Goal: Transaction & Acquisition: Book appointment/travel/reservation

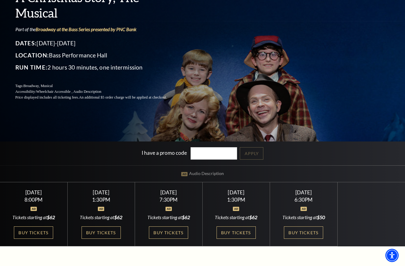
scroll to position [91, 0]
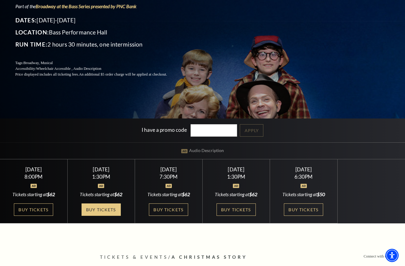
click at [102, 209] on link "Buy Tickets" at bounding box center [101, 209] width 39 height 12
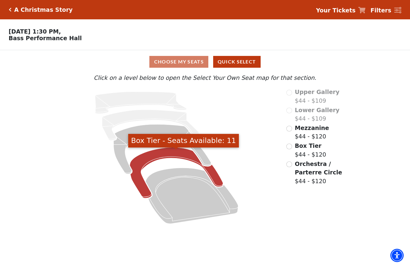
click at [166, 155] on icon "Box Tier - Seats Available: 11" at bounding box center [176, 173] width 93 height 51
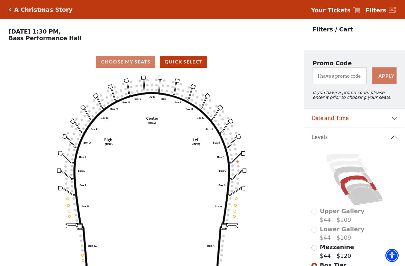
click at [9, 10] on icon "Click here to go back to filters" at bounding box center [10, 10] width 3 height 4
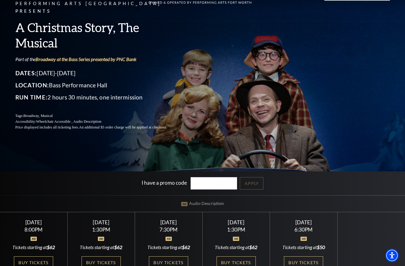
scroll to position [121, 0]
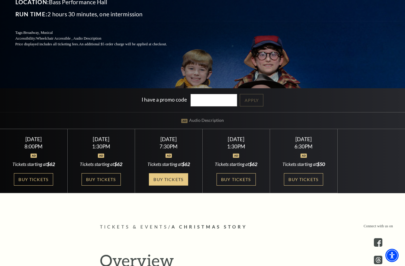
click at [177, 179] on link "Buy Tickets" at bounding box center [168, 179] width 39 height 12
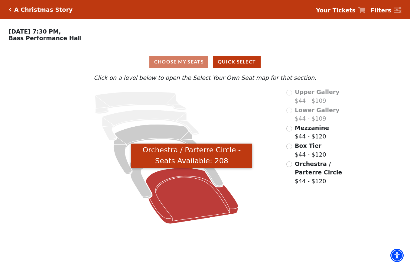
click at [179, 177] on icon "Orchestra / Parterre Circle - Seats Available: 208" at bounding box center [191, 196] width 93 height 56
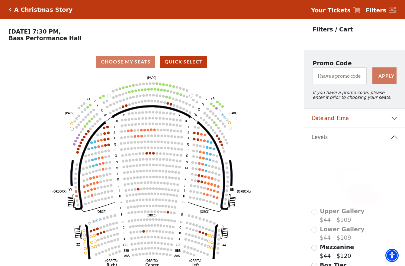
click at [9, 8] on icon "Click here to go back to filters" at bounding box center [10, 10] width 3 height 4
